Goal: Download file/media

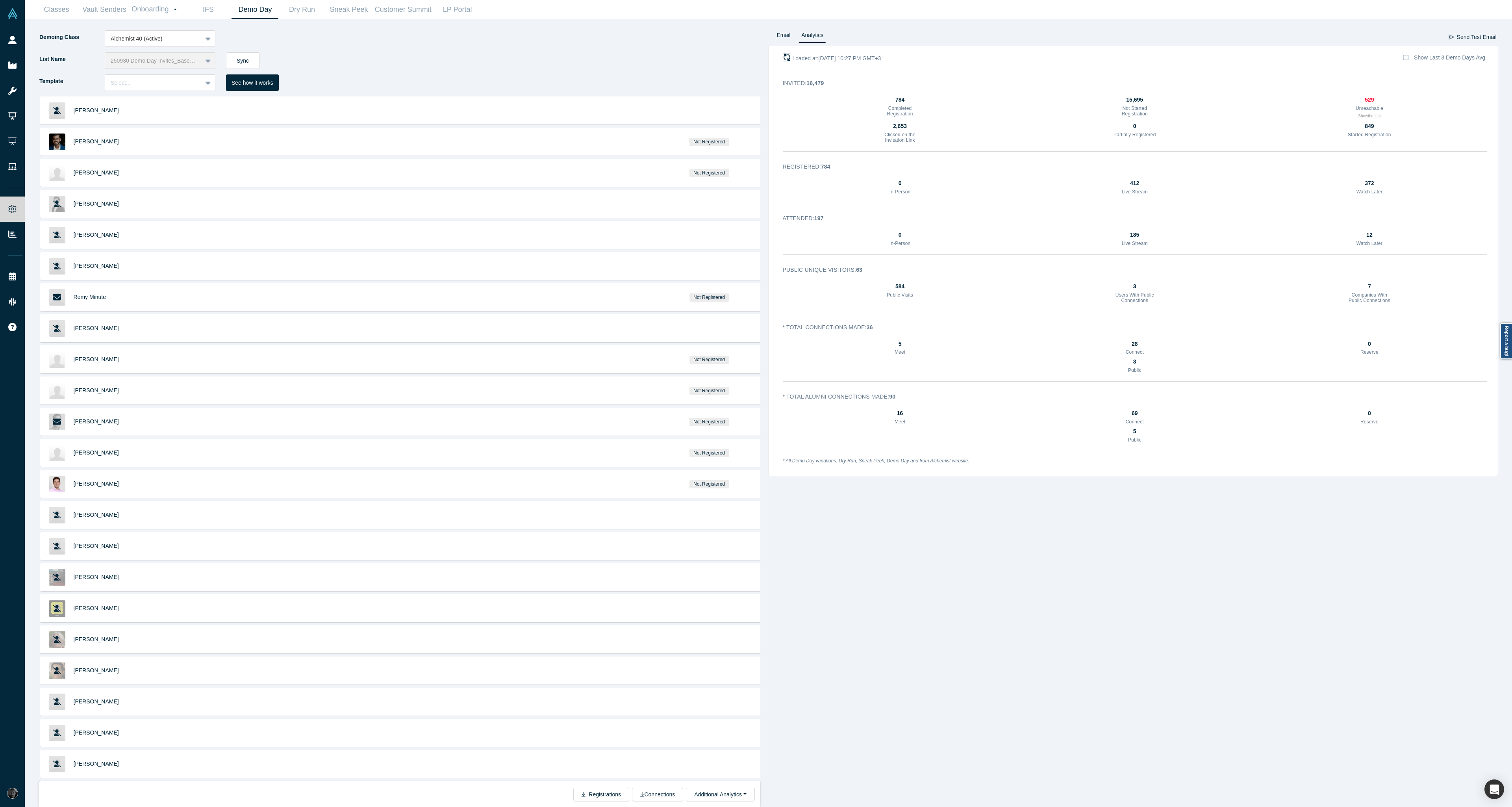
click at [790, 58] on icon "button" at bounding box center [787, 57] width 6 height 7
click at [659, 796] on button "Connections" at bounding box center [657, 794] width 51 height 13
click at [579, 796] on button "Registrations" at bounding box center [590, 794] width 56 height 13
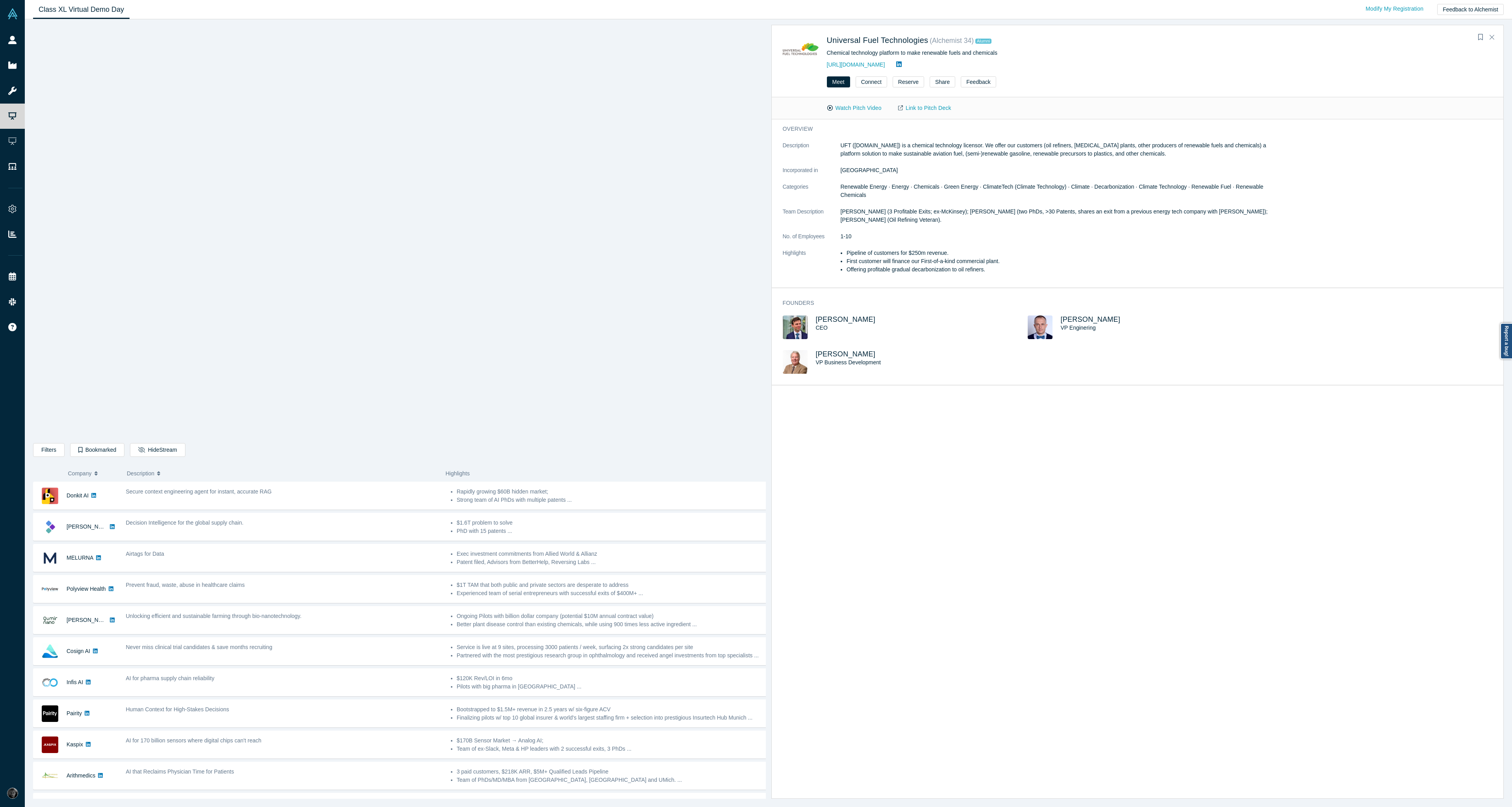
scroll to position [430, 0]
